Goal: Navigation & Orientation: Go to known website

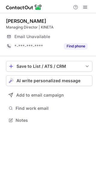
scroll to position [116, 96]
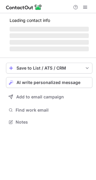
scroll to position [116, 96]
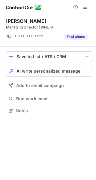
scroll to position [107, 96]
